Goal: Check status: Check status

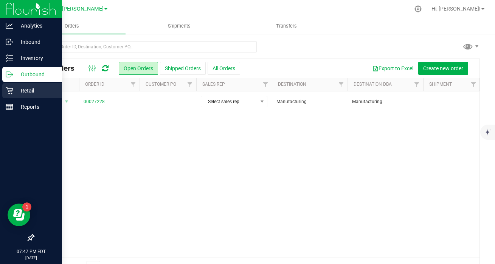
click at [15, 95] on p "Retail" at bounding box center [35, 90] width 45 height 9
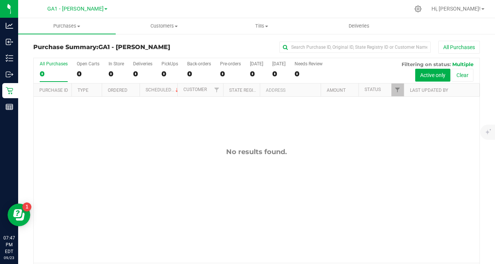
click at [89, 13] on div "GA1 - [PERSON_NAME] GA1 - [PERSON_NAME] GA2 - [GEOGRAPHIC_DATA] [GEOGRAPHIC_DAT…" at bounding box center [77, 8] width 60 height 9
click at [87, 10] on span "GA1 - [PERSON_NAME]" at bounding box center [75, 9] width 56 height 7
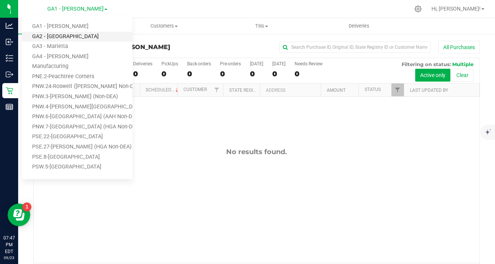
click at [62, 36] on link "GA2 - [GEOGRAPHIC_DATA]" at bounding box center [77, 37] width 110 height 10
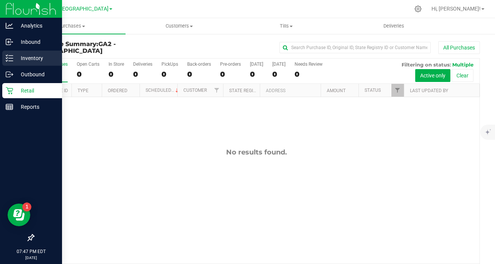
click at [35, 59] on p "Inventory" at bounding box center [35, 58] width 45 height 9
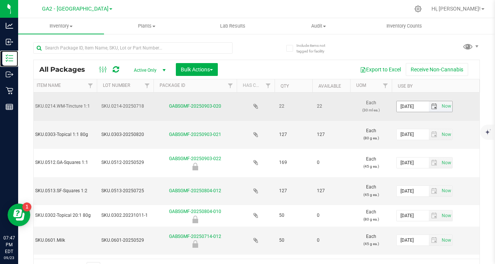
scroll to position [0, 51]
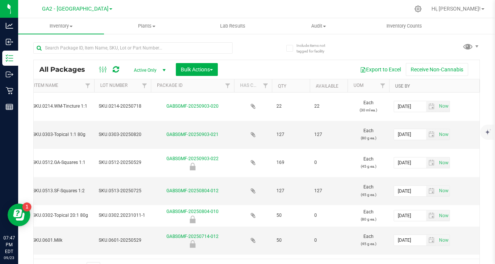
click at [404, 87] on link "Use By" at bounding box center [402, 86] width 15 height 5
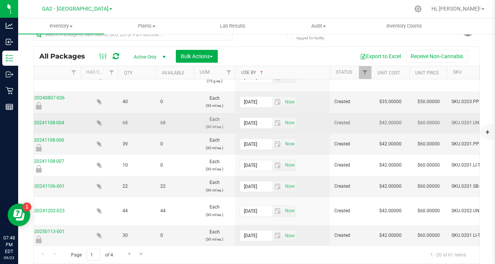
scroll to position [0, 228]
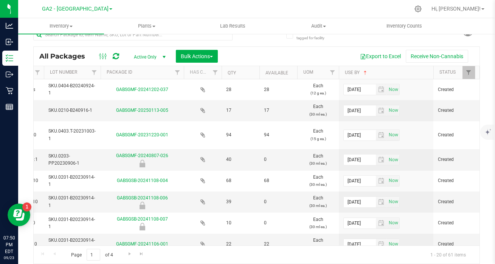
click at [113, 57] on icon at bounding box center [116, 57] width 6 height 8
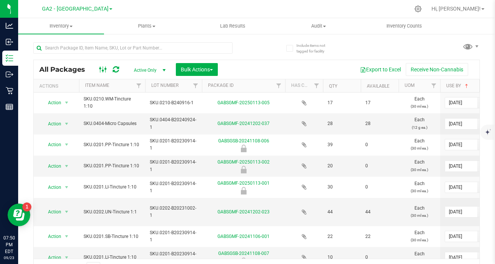
click at [106, 68] on ellipse at bounding box center [106, 69] width 2 height 2
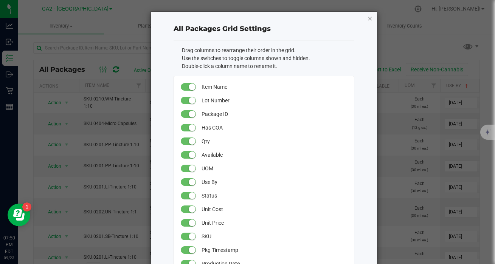
click at [371, 18] on icon "button" at bounding box center [369, 18] width 5 height 9
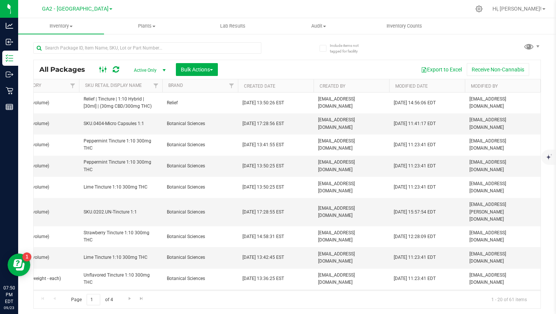
click at [101, 71] on icon at bounding box center [103, 69] width 8 height 9
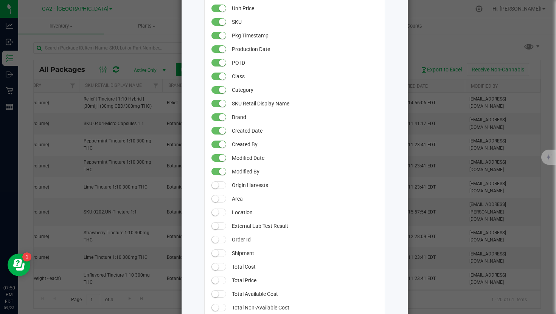
click at [214, 171] on span at bounding box center [218, 172] width 15 height 8
click at [219, 144] on small at bounding box center [222, 144] width 7 height 7
click at [219, 115] on small at bounding box center [222, 117] width 7 height 7
click at [284, 67] on span "PO ID" at bounding box center [304, 63] width 145 height 14
click at [438, 42] on ngb-modal-window "All Packages Grid Settings Drag columns to rearrange their order in the grid. U…" at bounding box center [281, 157] width 562 height 314
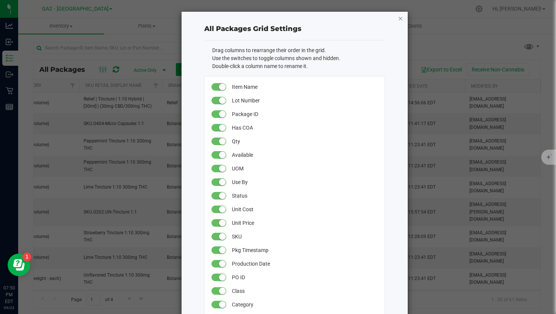
click at [400, 19] on icon "button" at bounding box center [400, 18] width 5 height 9
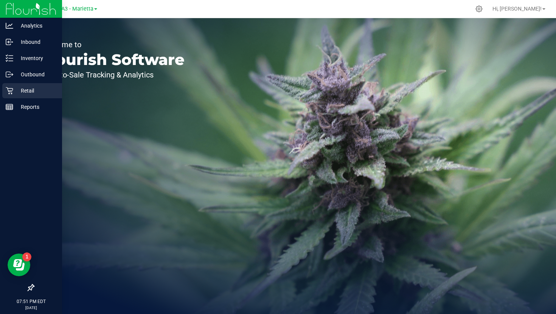
click at [16, 90] on p "Retail" at bounding box center [35, 90] width 45 height 9
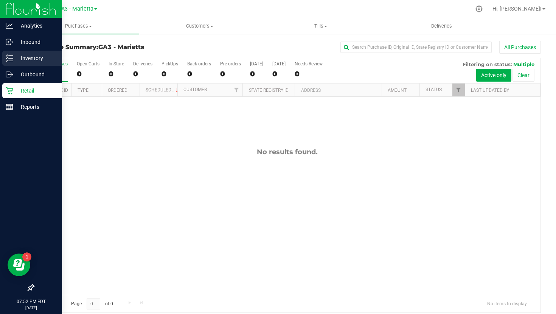
click at [34, 56] on p "Inventory" at bounding box center [35, 58] width 45 height 9
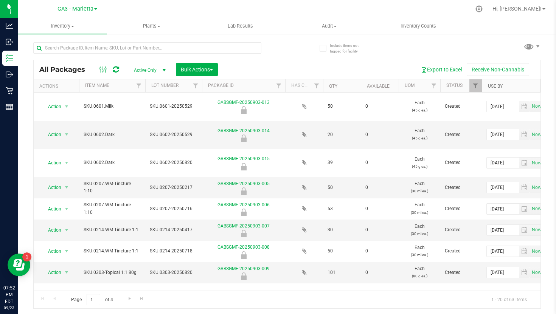
click at [499, 85] on link "Use By" at bounding box center [495, 86] width 15 height 5
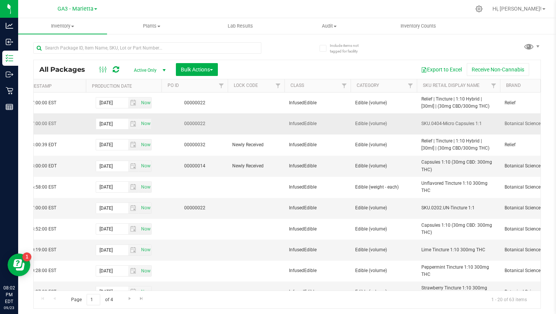
scroll to position [0, 1003]
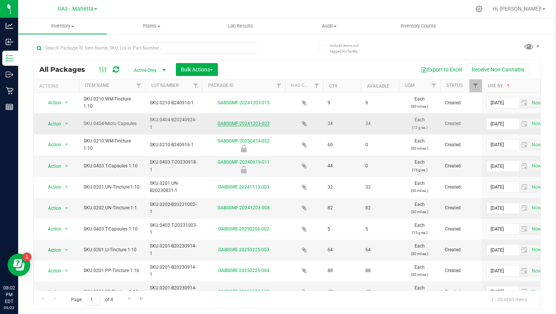
click at [250, 123] on link "GABSGMF-20241203-023" at bounding box center [243, 123] width 52 height 5
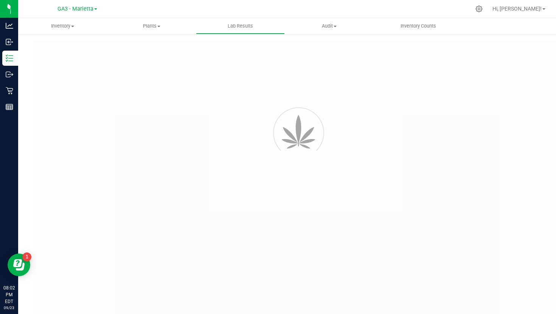
type input "GABSGMF-20240926-001"
type input "[PERSON_NAME]-100424-6837"
type input "GABSGMF-20240926-001"
type input "[DATE] 9:38 AM"
type input "[DATE]"
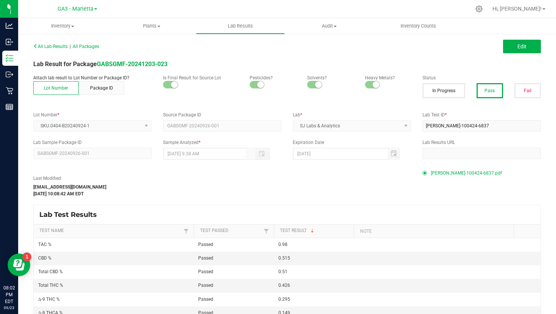
click at [450, 172] on span "[PERSON_NAME]-100424-6837.pdf" at bounding box center [466, 173] width 71 height 11
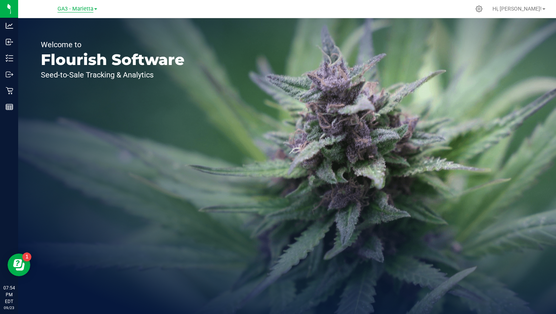
click at [73, 10] on span "GA3 - Marietta" at bounding box center [75, 9] width 36 height 7
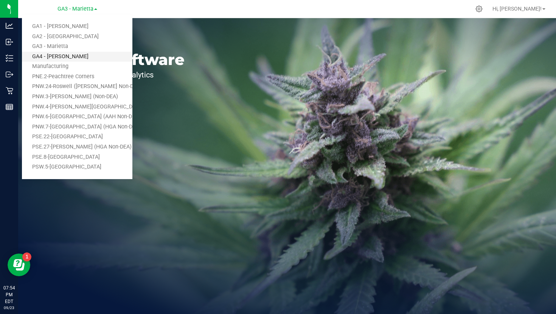
click at [77, 53] on link "GA4 - [PERSON_NAME]" at bounding box center [77, 57] width 110 height 10
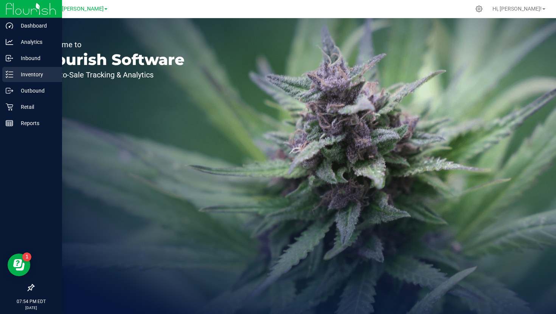
click at [35, 73] on p "Inventory" at bounding box center [35, 74] width 45 height 9
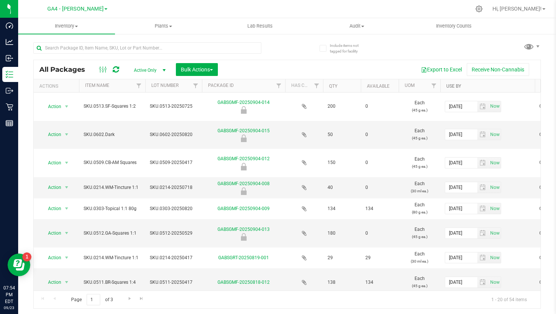
click at [452, 84] on link "Use By" at bounding box center [453, 86] width 15 height 5
